Goal: Check status: Verify the current state of an ongoing process or item

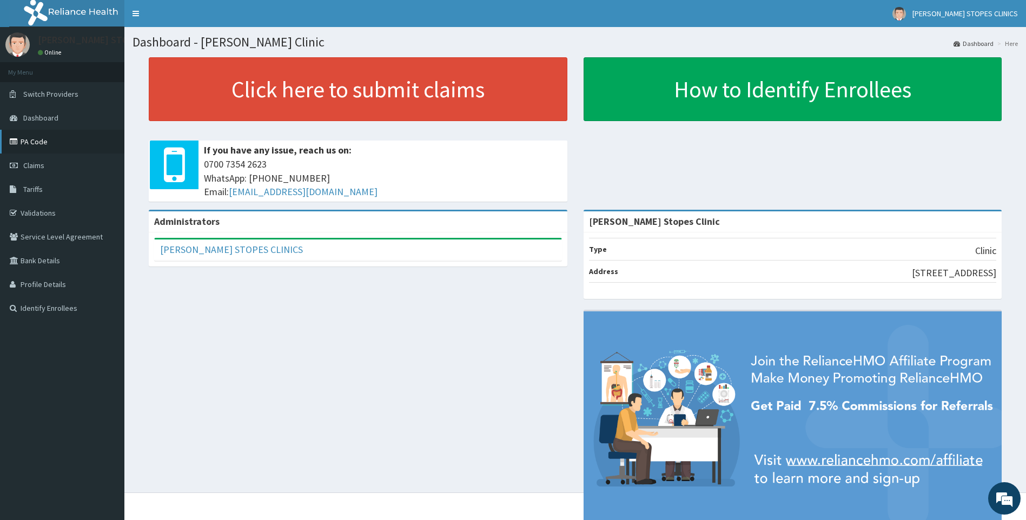
click at [70, 148] on link "PA Code" at bounding box center [62, 142] width 124 height 24
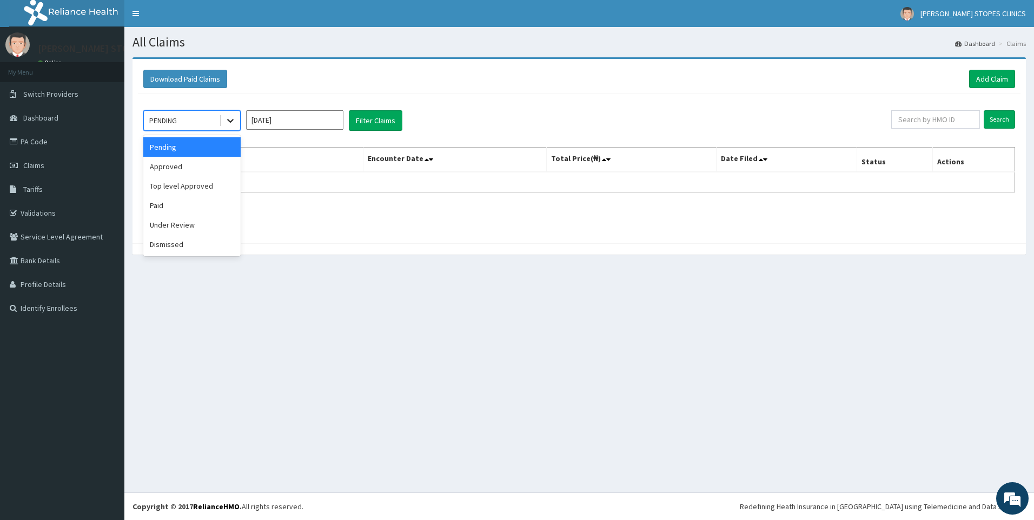
click at [234, 125] on icon at bounding box center [230, 120] width 11 height 11
click at [180, 224] on div "Under Review" at bounding box center [191, 224] width 97 height 19
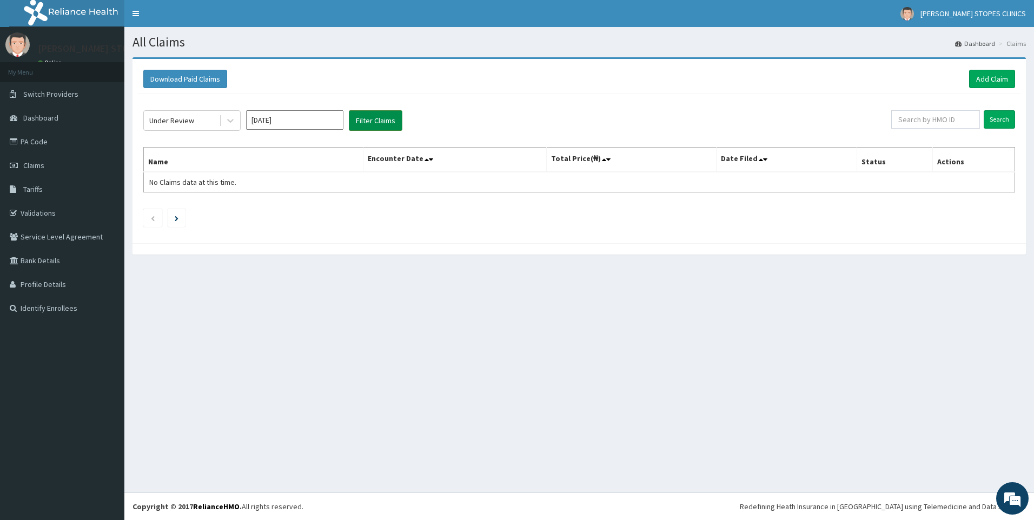
click at [364, 117] on button "Filter Claims" at bounding box center [376, 120] width 54 height 21
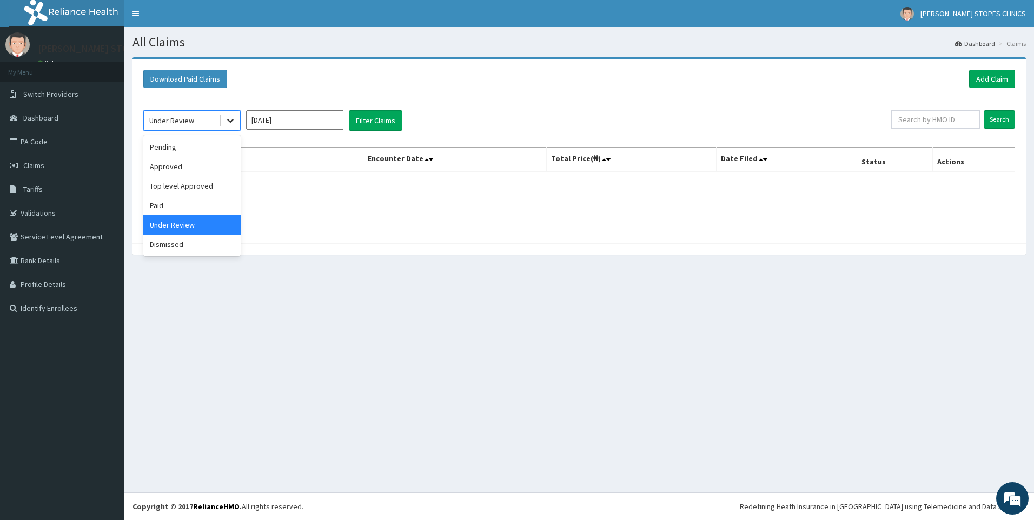
click at [230, 117] on icon at bounding box center [230, 120] width 11 height 11
click at [183, 164] on div "Approved" at bounding box center [191, 166] width 97 height 19
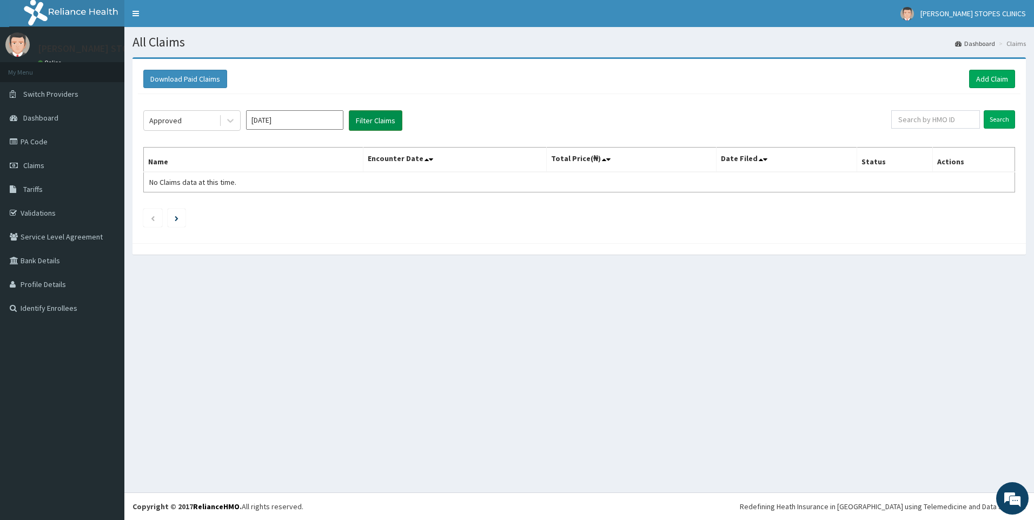
click at [365, 125] on button "Filter Claims" at bounding box center [376, 120] width 54 height 21
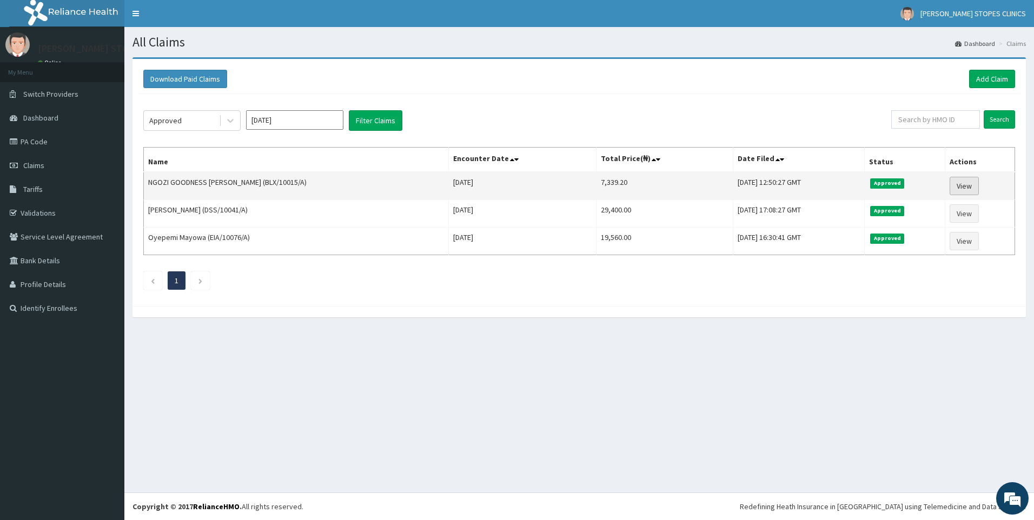
click at [962, 185] on link "View" at bounding box center [964, 186] width 29 height 18
